Goal: Information Seeking & Learning: Learn about a topic

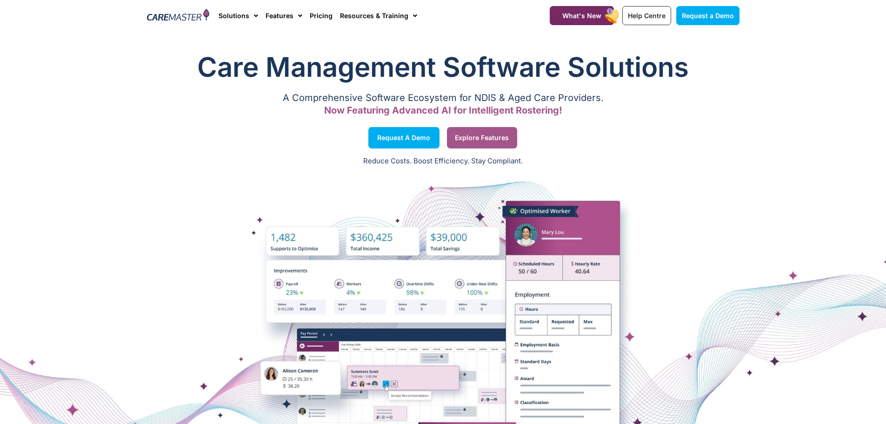
click at [487, 135] on span "Explore Features" at bounding box center [482, 137] width 54 height 5
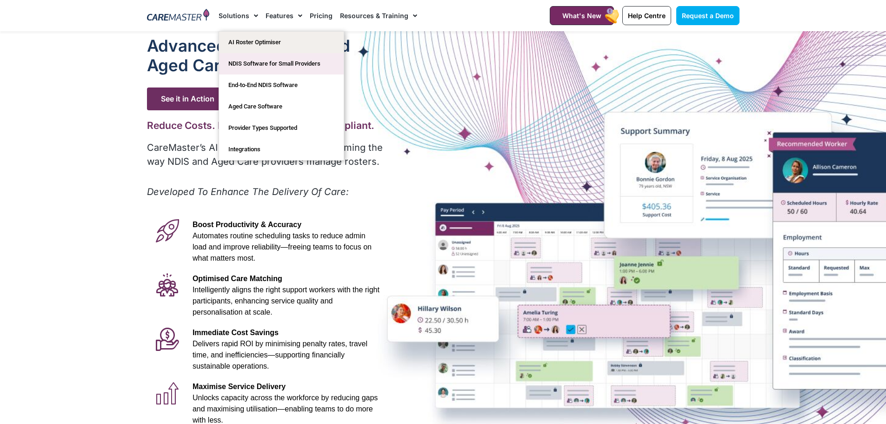
click at [244, 60] on link "NDIS Software for Small Providers" at bounding box center [281, 63] width 125 height 21
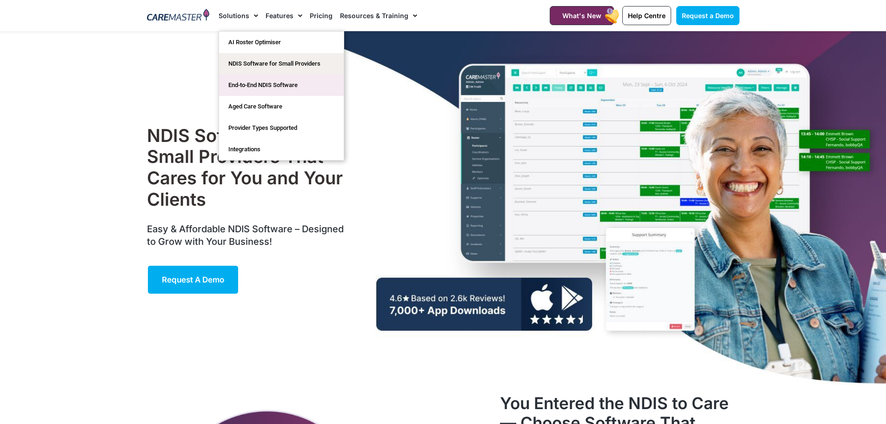
click at [246, 80] on link "End-to-End NDIS Software" at bounding box center [281, 84] width 125 height 21
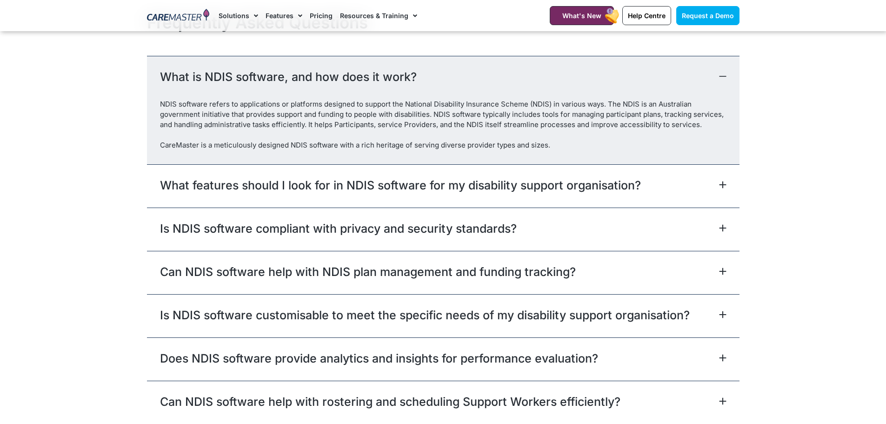
scroll to position [2652, 0]
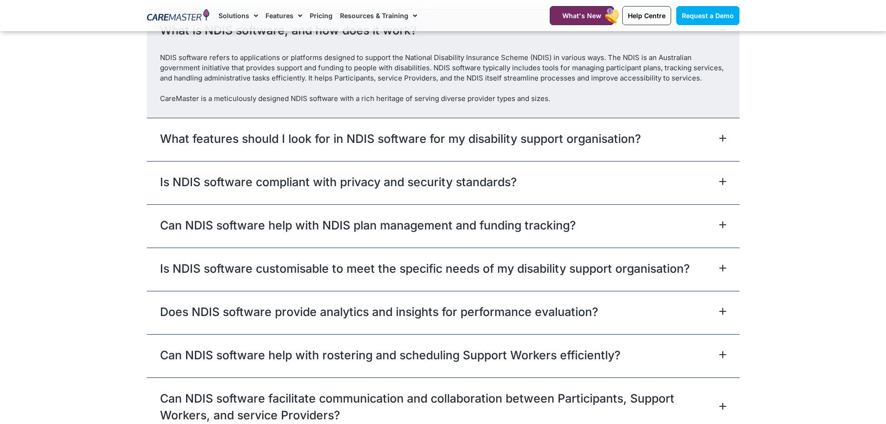
click at [358, 149] on div "What features should I look for in NDIS software for my disability support orga…" at bounding box center [443, 139] width 593 height 43
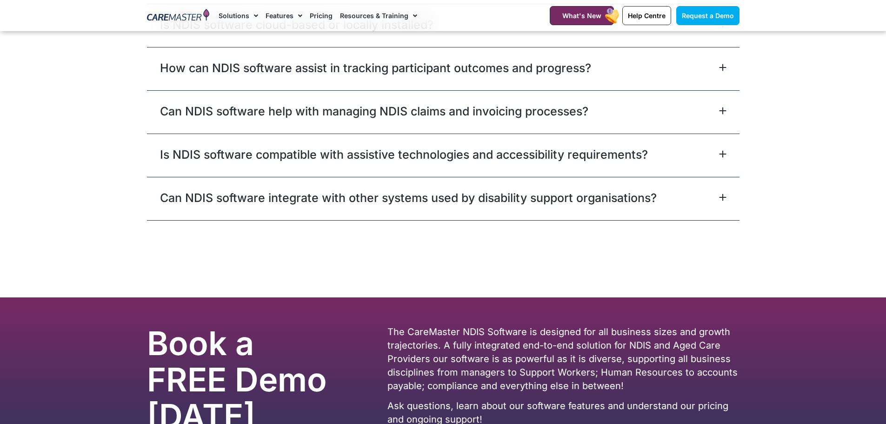
scroll to position [2853, 0]
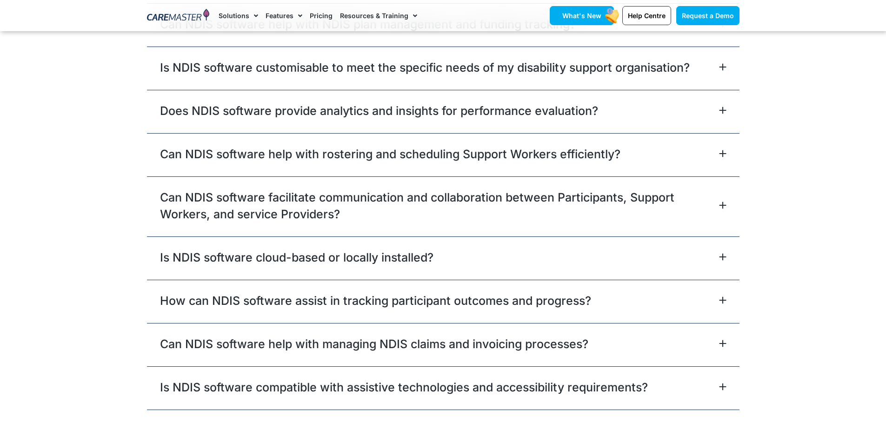
click at [610, 10] on rect at bounding box center [612, 16] width 17 height 18
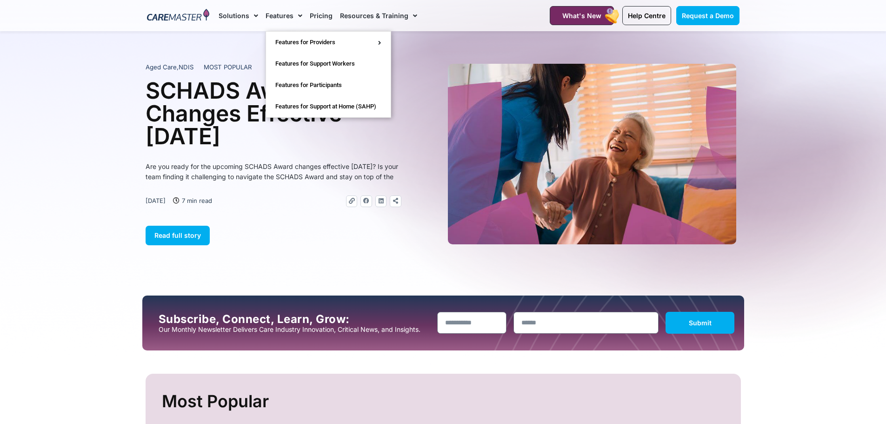
click at [267, 12] on link "Features" at bounding box center [284, 15] width 37 height 31
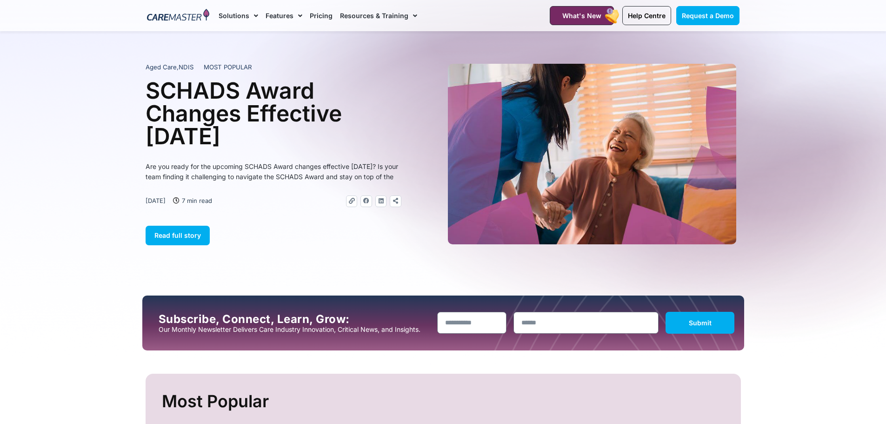
click at [347, 12] on link "Resources & Training" at bounding box center [378, 15] width 77 height 31
click at [318, 11] on link "Pricing" at bounding box center [321, 15] width 23 height 31
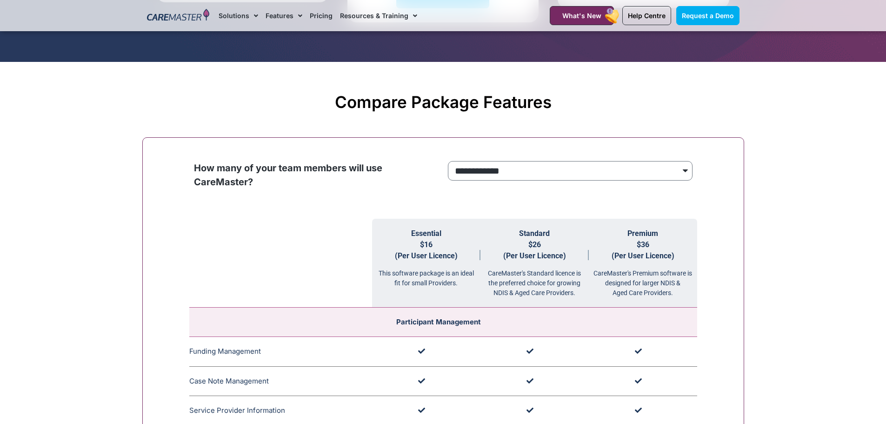
scroll to position [698, 0]
